Goal: Information Seeking & Learning: Learn about a topic

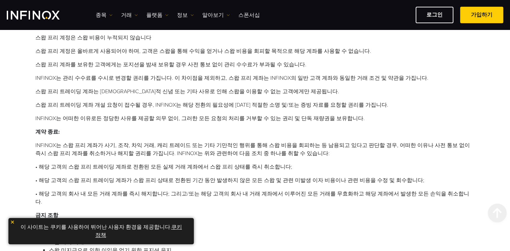
scroll to position [133, 0]
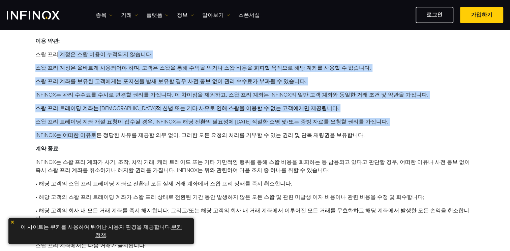
drag, startPoint x: 58, startPoint y: 49, endPoint x: 92, endPoint y: 126, distance: 84.2
click at [92, 126] on div "이용 약관: 스왑 프리 계정은 스왑 비용이 누적되지 않습니다 스왑 프리 계정은 올바르게 사용되어야 하며, 고객은 스왑을 통해 수익을 얻거나 스…" at bounding box center [254, 88] width 439 height 102
click at [359, 84] on li "스왑 프리 계좌를 보유한 고객에게는 포지션을 밤새 보유할 경우 사전 통보 없이 관리 수수료가 부과될 수 있습니다." at bounding box center [254, 81] width 439 height 8
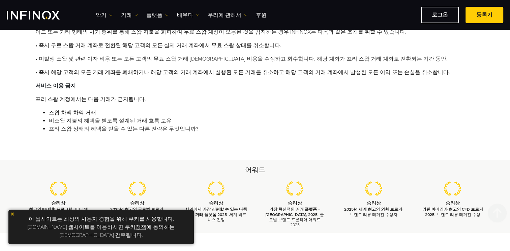
scroll to position [303, 0]
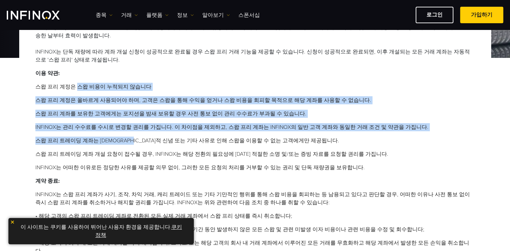
drag, startPoint x: 73, startPoint y: 84, endPoint x: 136, endPoint y: 144, distance: 86.8
click at [136, 144] on ol "스왑 프리 계정은 스왑 비용이 누적되지 않습니다 스왑 프리 계정은 올바르게 사용되어야 하며, 고객은 스왑을 통해 수익을 얻거나 스왑 비용을 회…" at bounding box center [254, 127] width 439 height 89
